Goal: Navigation & Orientation: Find specific page/section

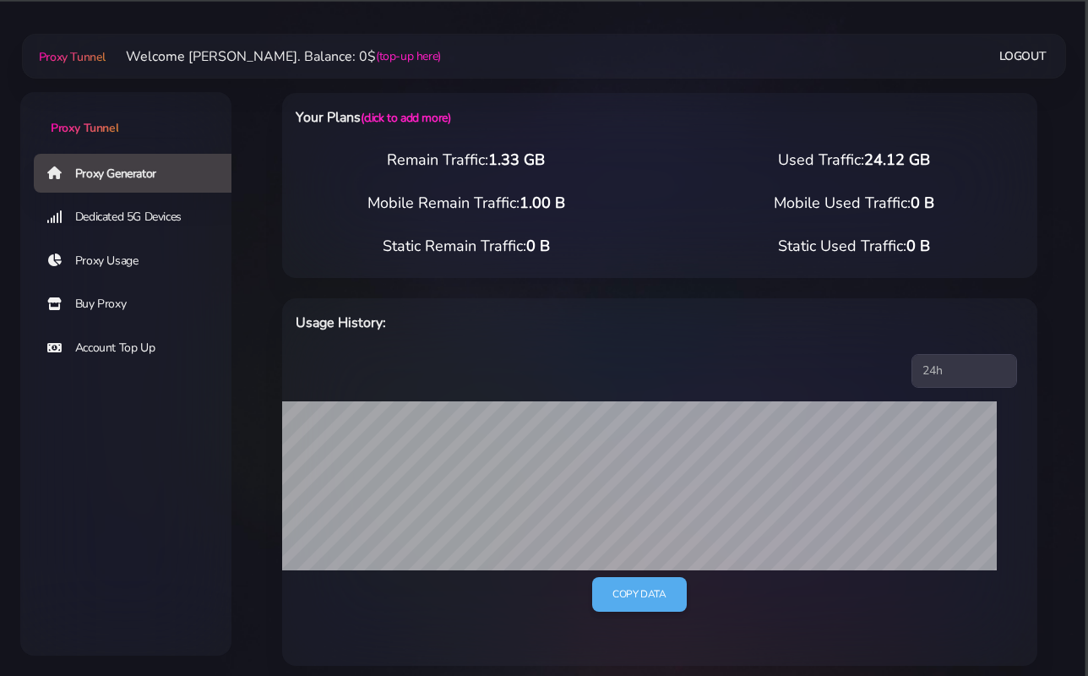
click at [117, 257] on link "Proxy Usage" at bounding box center [139, 261] width 211 height 39
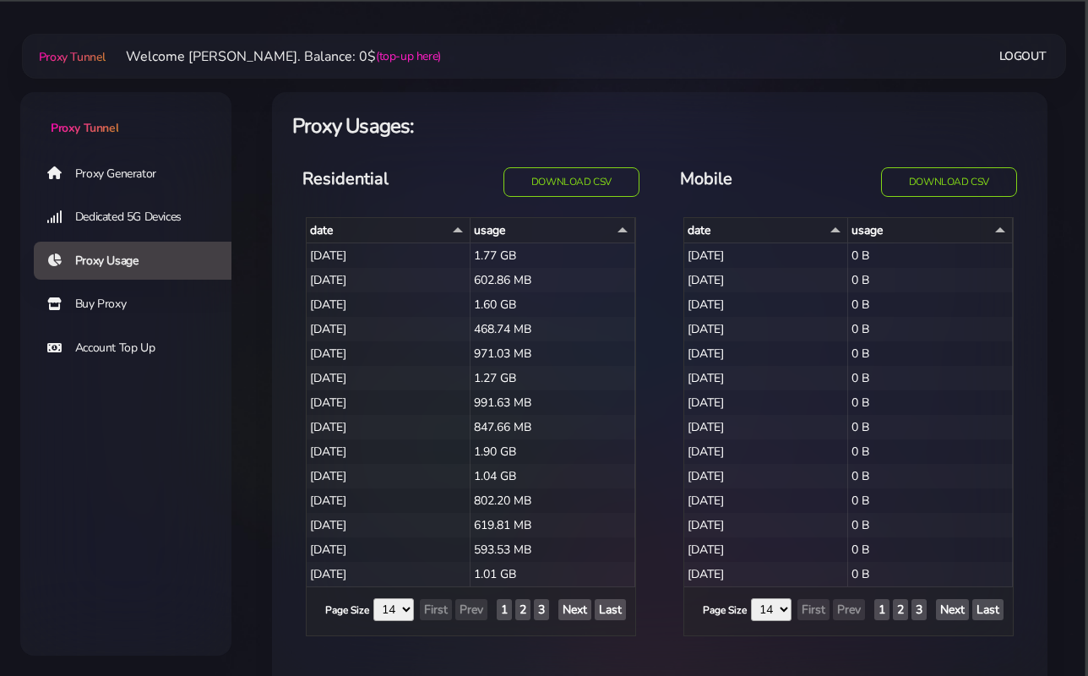
select select "14"
click at [166, 298] on link "Buy Proxy" at bounding box center [139, 304] width 211 height 39
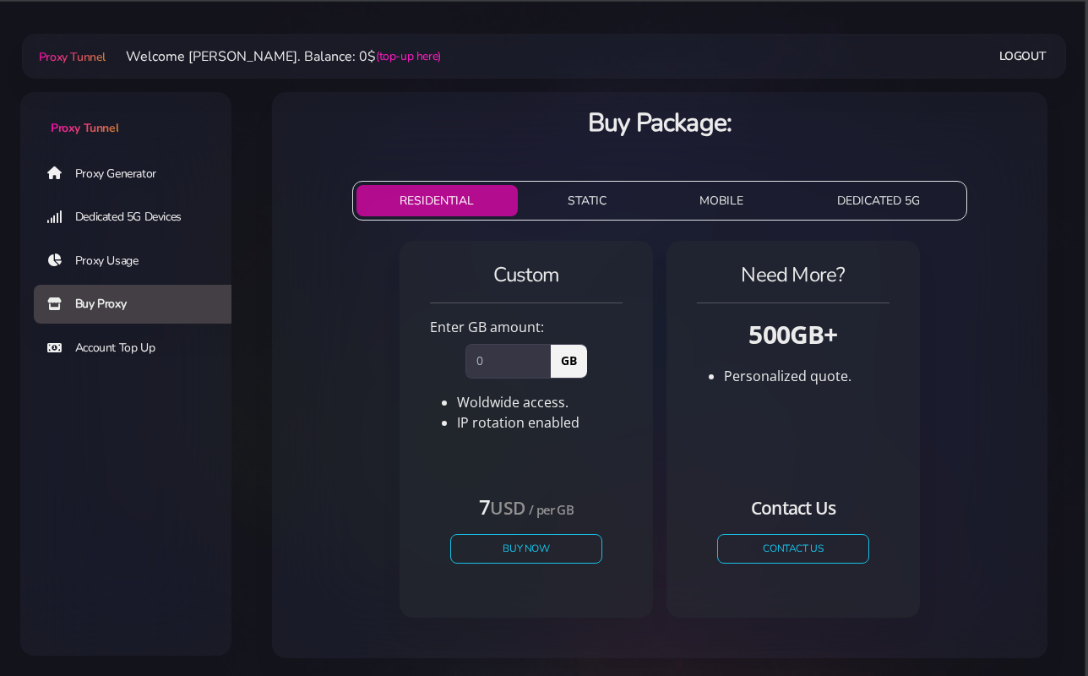
click at [78, 165] on link "Proxy Generator" at bounding box center [139, 173] width 211 height 39
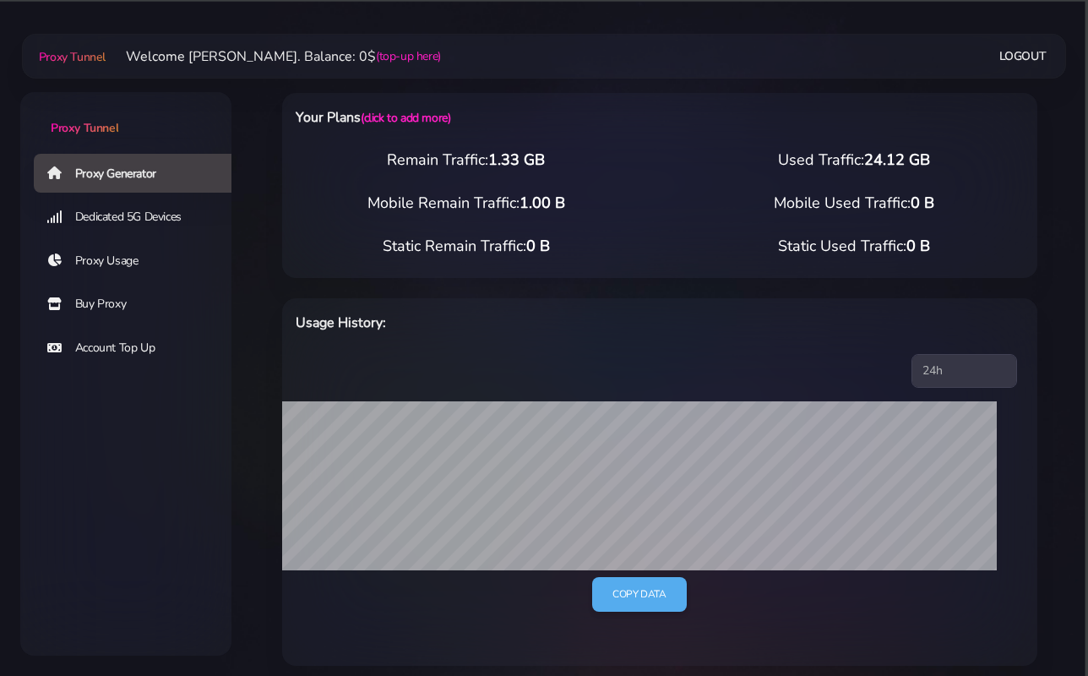
click at [128, 264] on link "Proxy Usage" at bounding box center [139, 261] width 211 height 39
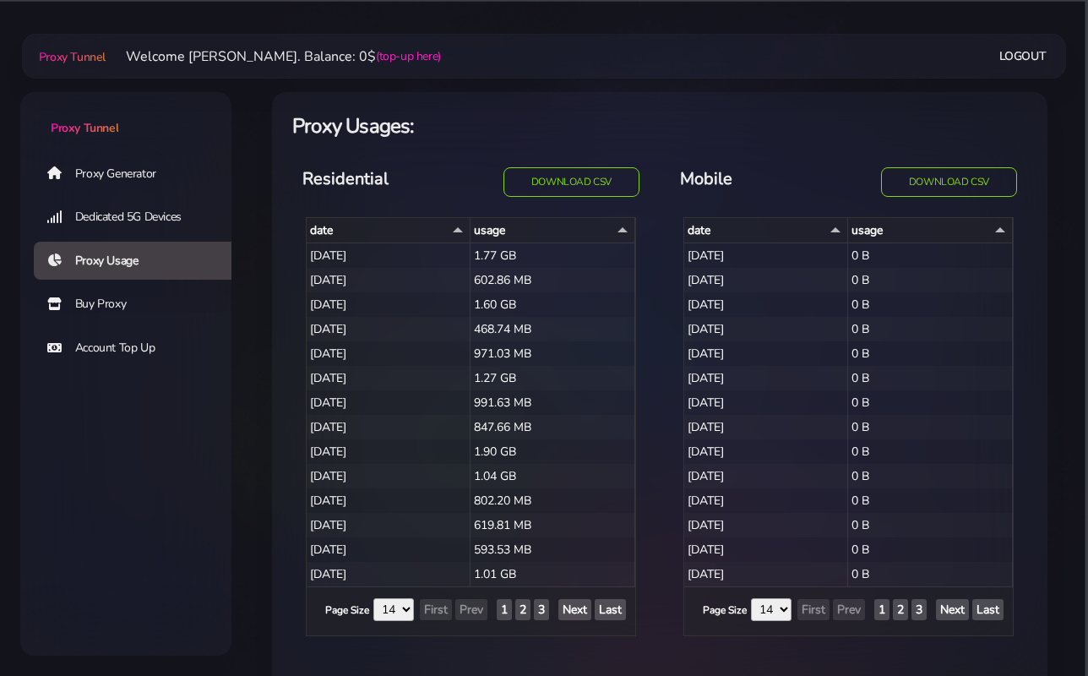
select select "14"
click at [89, 316] on link "Buy Proxy" at bounding box center [139, 304] width 211 height 39
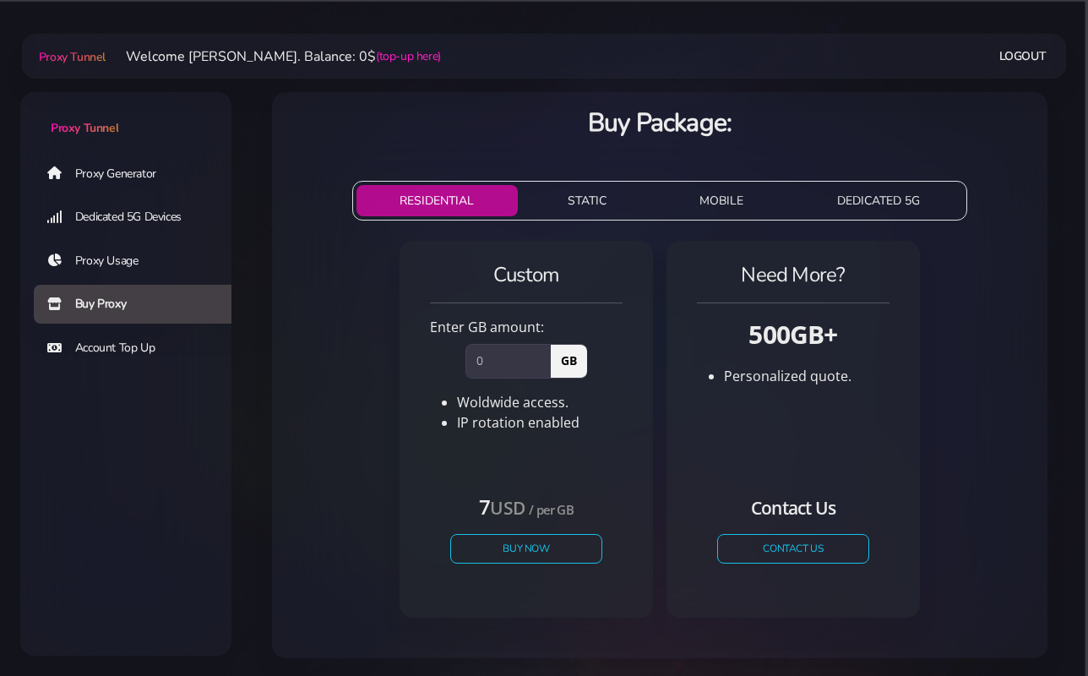
click at [139, 172] on link "Proxy Generator" at bounding box center [139, 173] width 211 height 39
click at [97, 259] on link "Proxy Usage" at bounding box center [139, 261] width 211 height 39
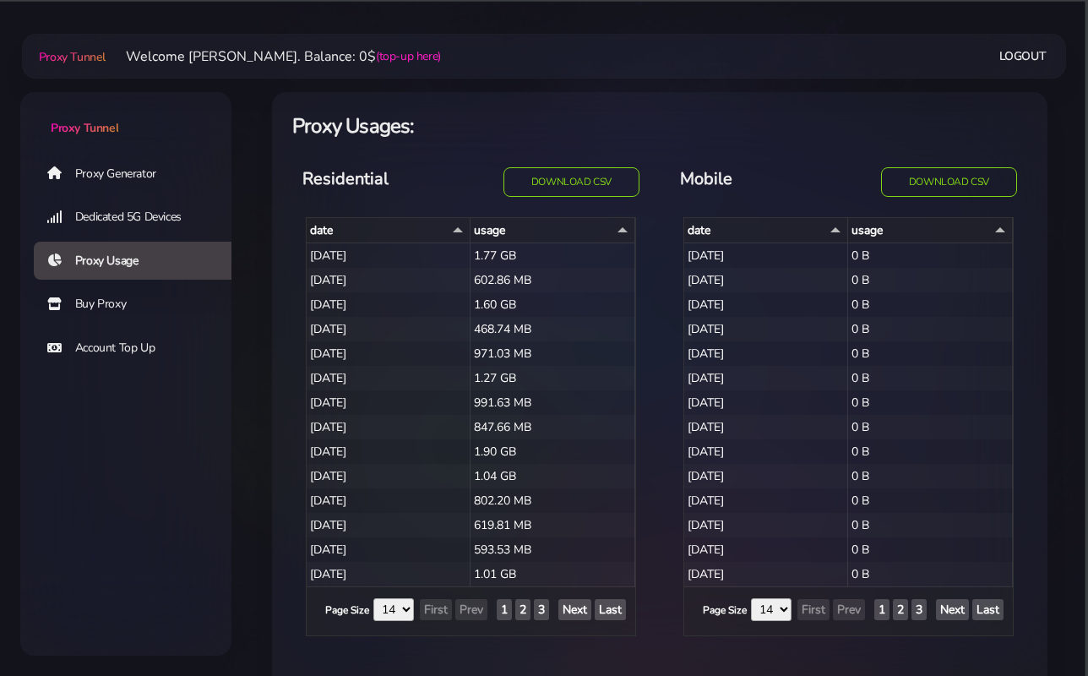
select select "14"
